Goal: Task Accomplishment & Management: Use online tool/utility

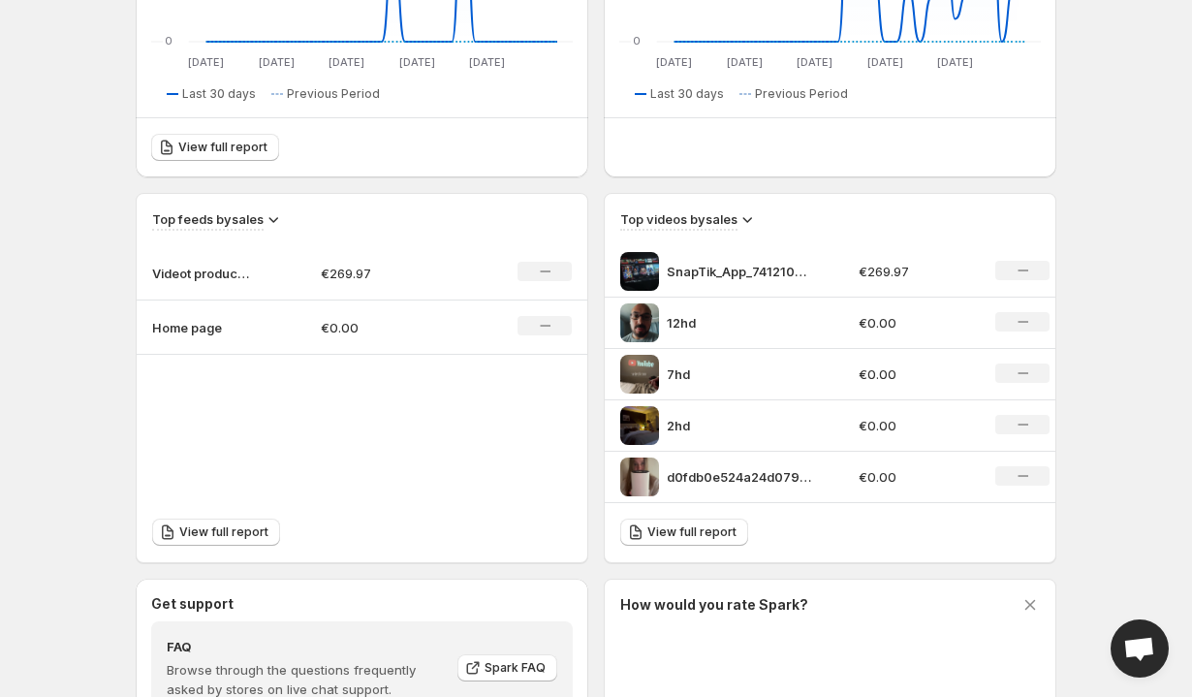
scroll to position [416, 0]
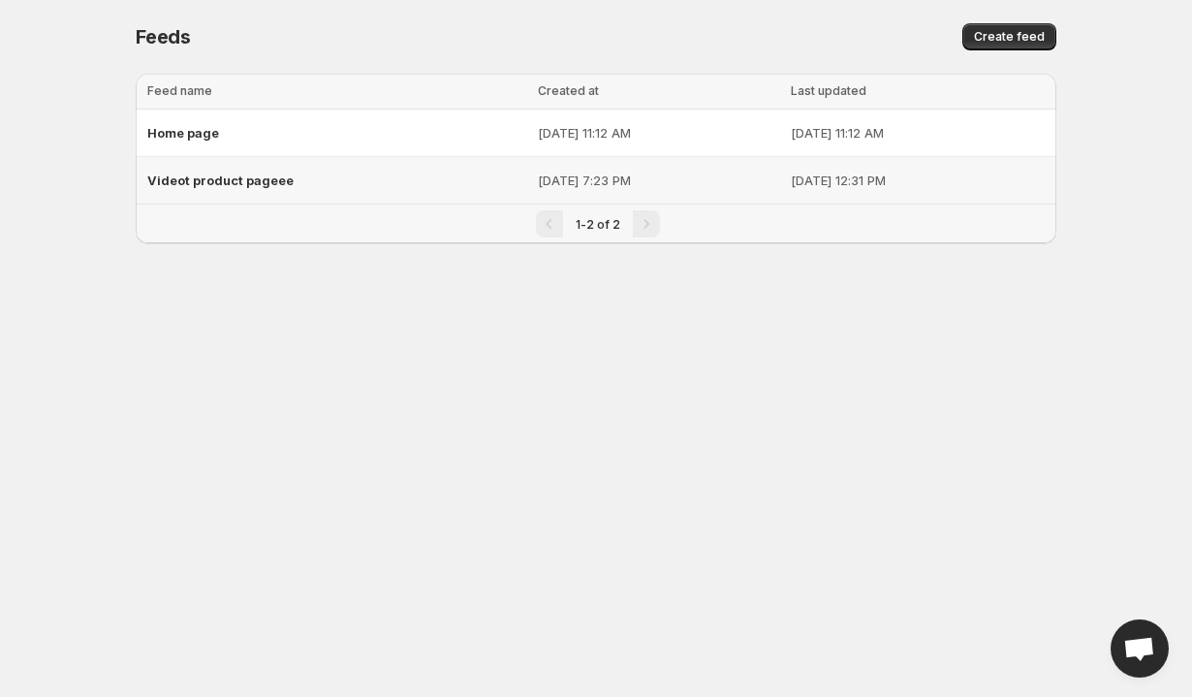
click at [231, 187] on span "Videot product pageee" at bounding box center [220, 180] width 146 height 16
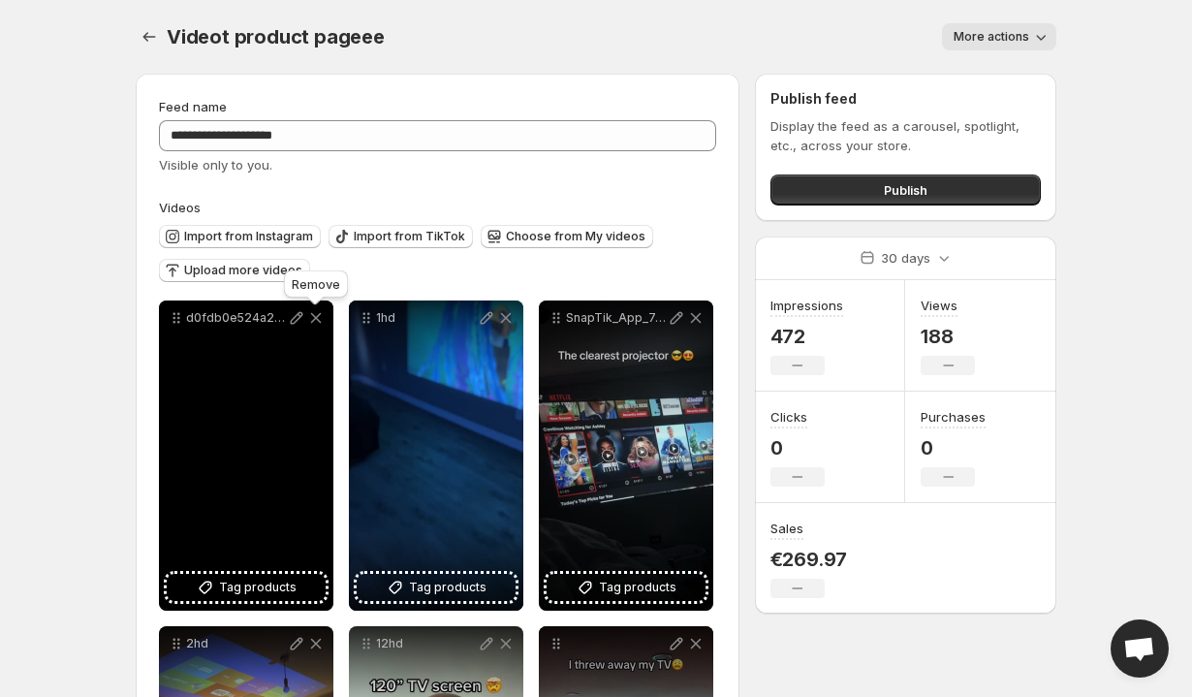
click at [316, 320] on icon at bounding box center [316, 318] width 11 height 11
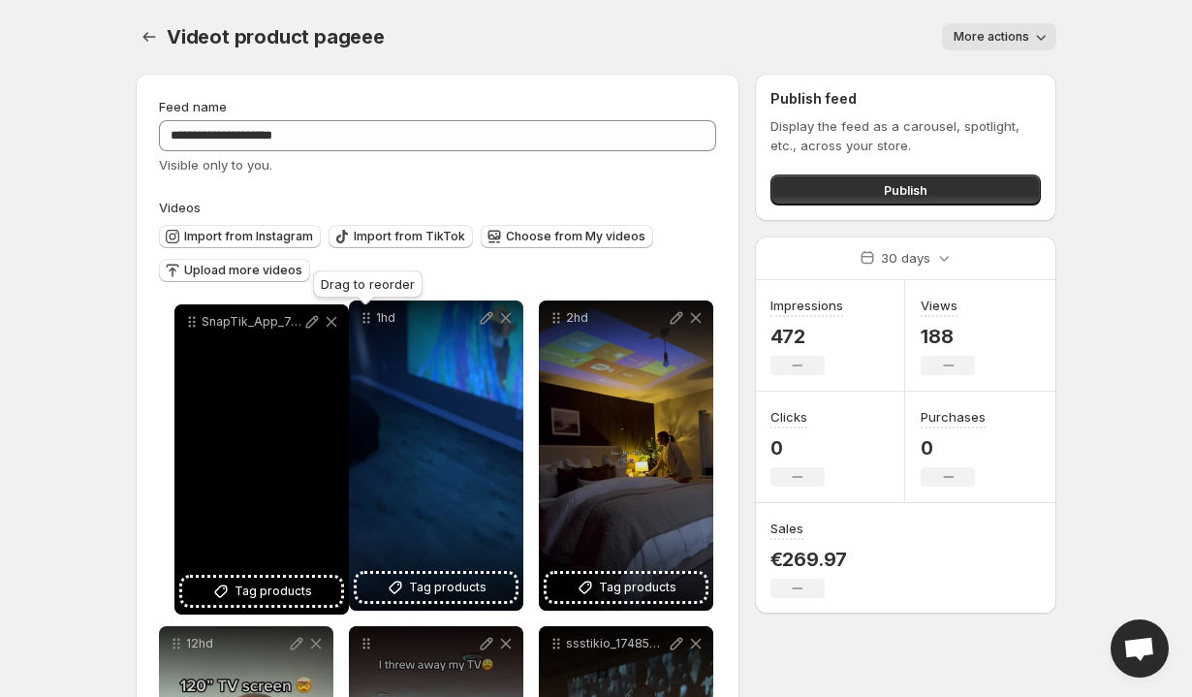
drag, startPoint x: 370, startPoint y: 321, endPoint x: 196, endPoint y: 325, distance: 174.5
click at [196, 325] on icon at bounding box center [191, 321] width 19 height 19
